Goal: Task Accomplishment & Management: Manage account settings

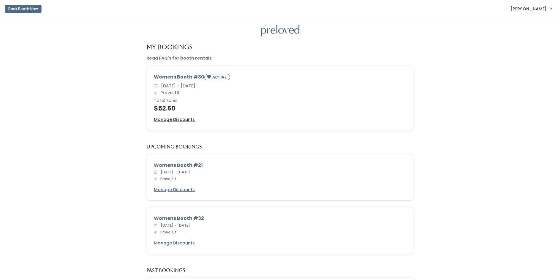
click at [526, 9] on span "[PERSON_NAME]" at bounding box center [528, 9] width 36 height 7
click at [521, 50] on button "Logout" at bounding box center [530, 49] width 53 height 11
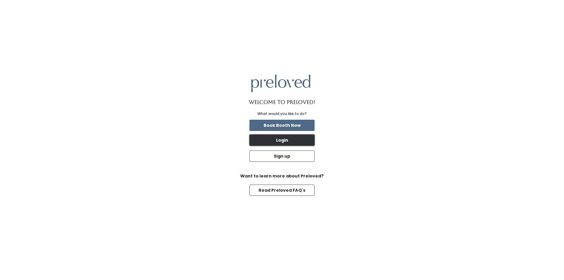
click at [282, 141] on button "Login" at bounding box center [282, 140] width 65 height 11
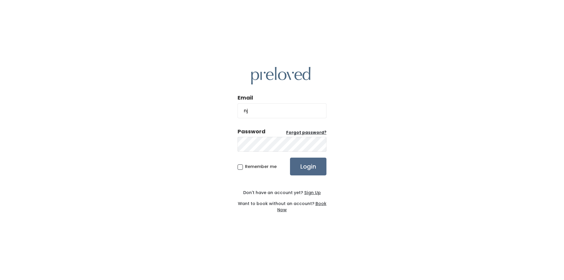
type input "njofuller@comcast.net"
click at [245, 166] on span "Remember me" at bounding box center [261, 167] width 32 height 6
click at [245, 166] on input "Remember me" at bounding box center [247, 166] width 4 height 4
checkbox input "true"
click at [307, 166] on input "Login" at bounding box center [308, 167] width 36 height 18
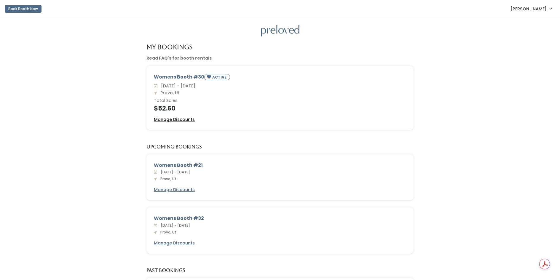
click at [181, 119] on u "Manage Discounts" at bounding box center [174, 119] width 41 height 6
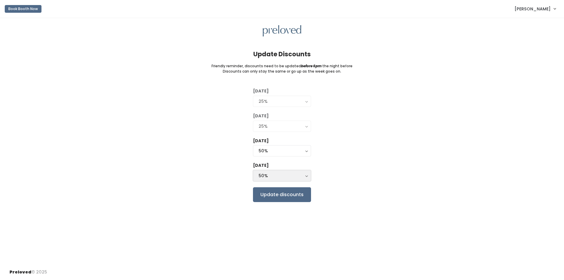
click at [307, 176] on button "50%" at bounding box center [282, 175] width 58 height 11
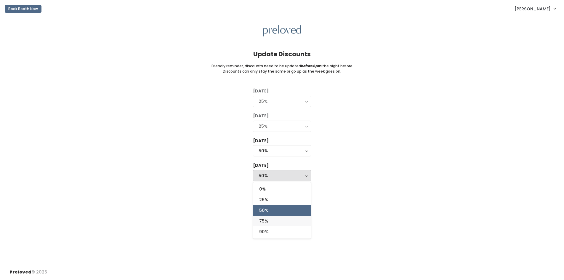
click at [264, 221] on span "75%" at bounding box center [263, 221] width 9 height 7
select select "75%"
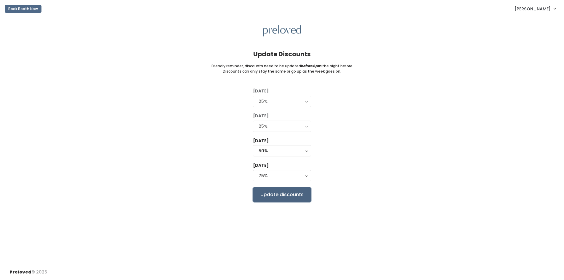
click at [268, 194] on input "Update discounts" at bounding box center [282, 194] width 58 height 15
